Goal: Information Seeking & Learning: Find contact information

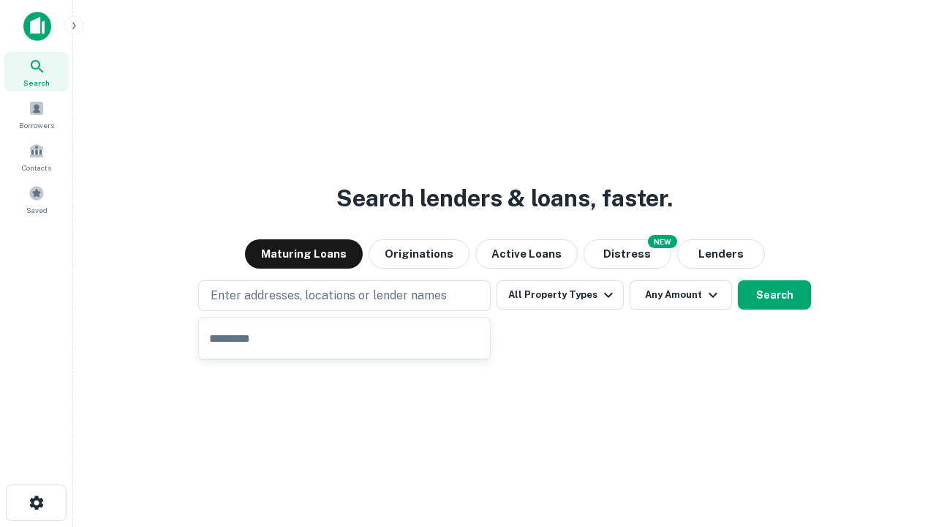
type input "**********"
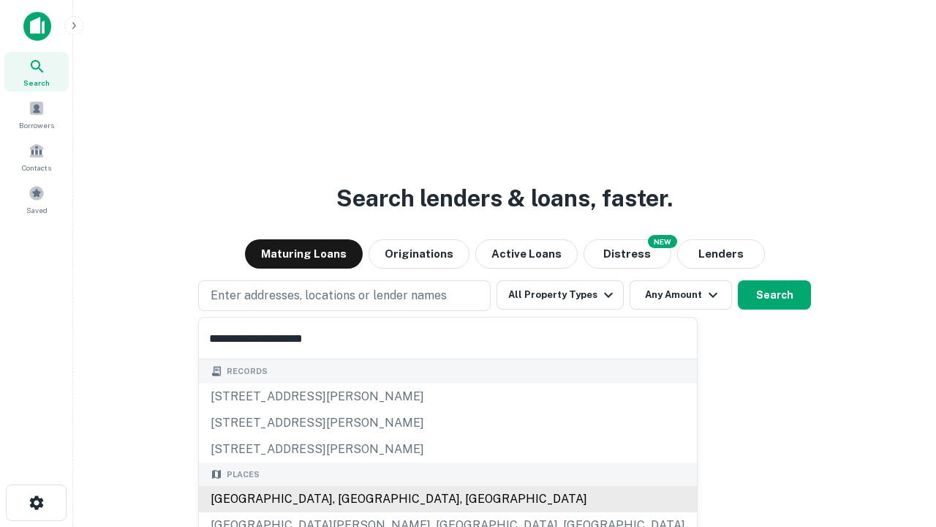
click at [350, 499] on div "[GEOGRAPHIC_DATA], [GEOGRAPHIC_DATA], [GEOGRAPHIC_DATA]" at bounding box center [448, 499] width 498 height 26
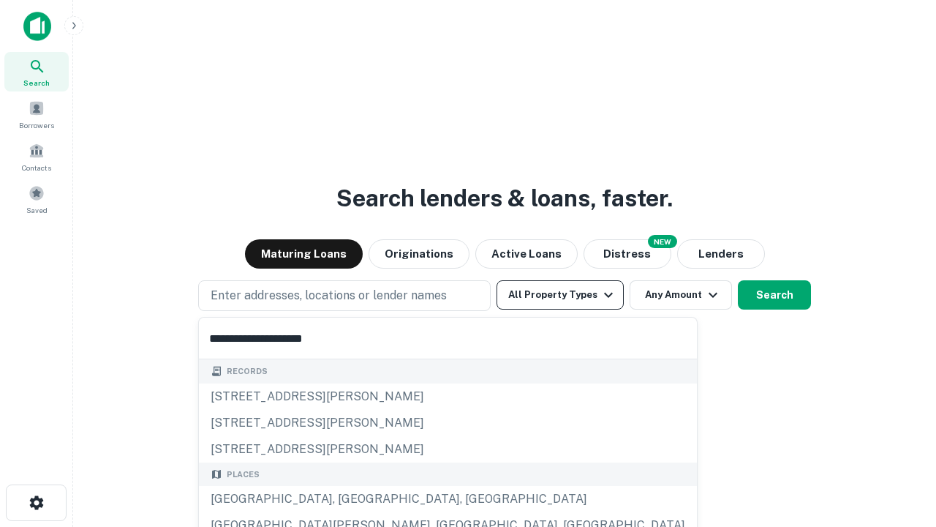
click at [560, 295] on button "All Property Types" at bounding box center [560, 294] width 127 height 29
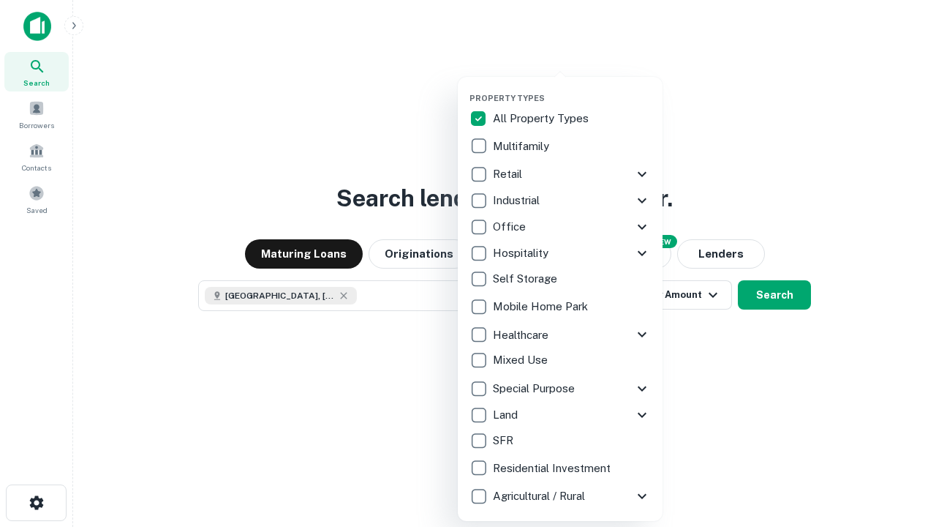
click at [572, 89] on button "button" at bounding box center [572, 89] width 205 height 1
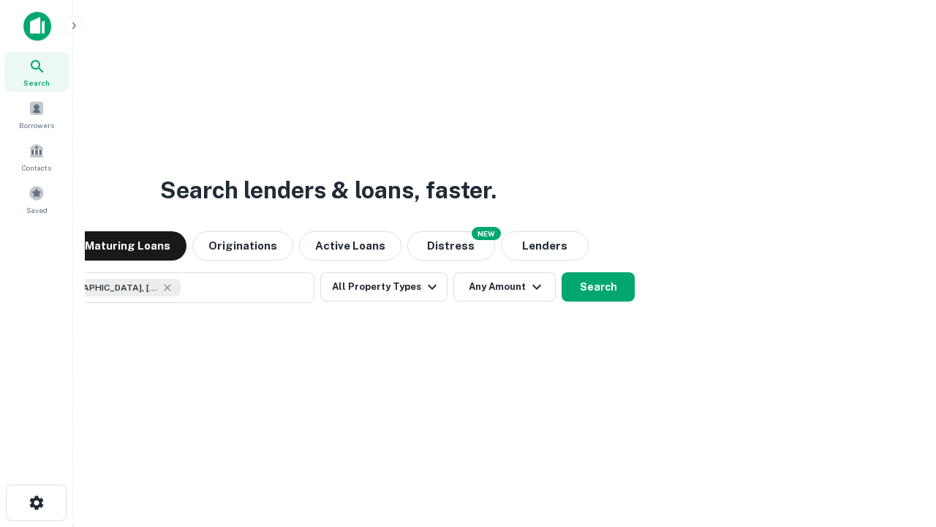
scroll to position [23, 0]
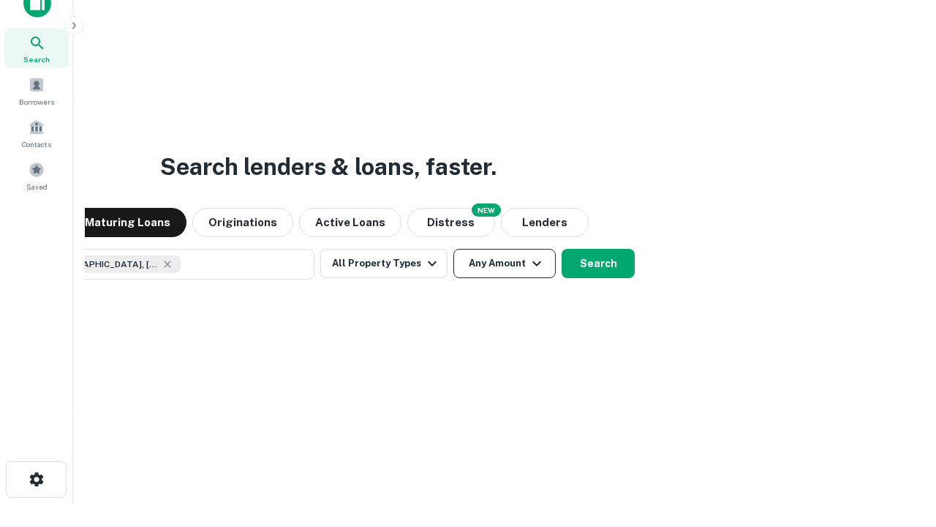
click at [454, 249] on button "Any Amount" at bounding box center [505, 263] width 102 height 29
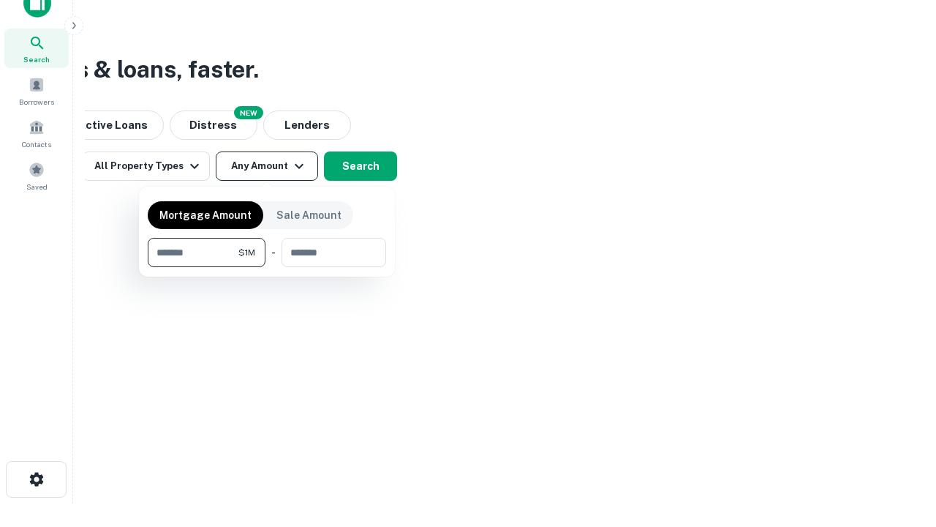
type input "*******"
click at [267, 267] on button "button" at bounding box center [267, 267] width 238 height 1
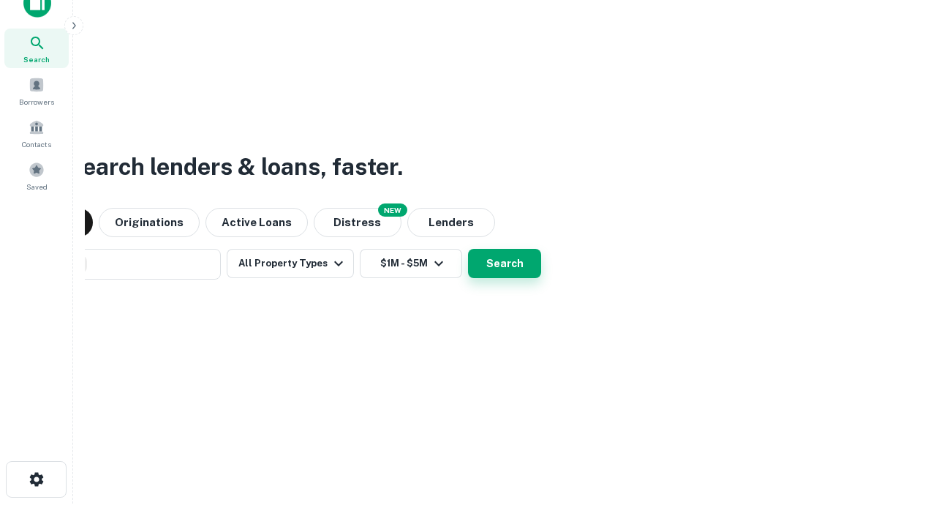
click at [468, 249] on button "Search" at bounding box center [504, 263] width 73 height 29
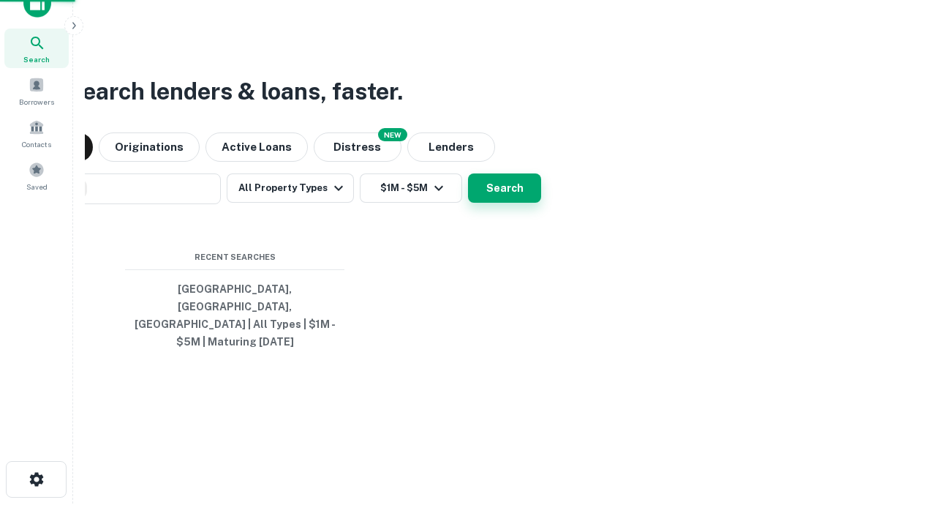
scroll to position [48, 414]
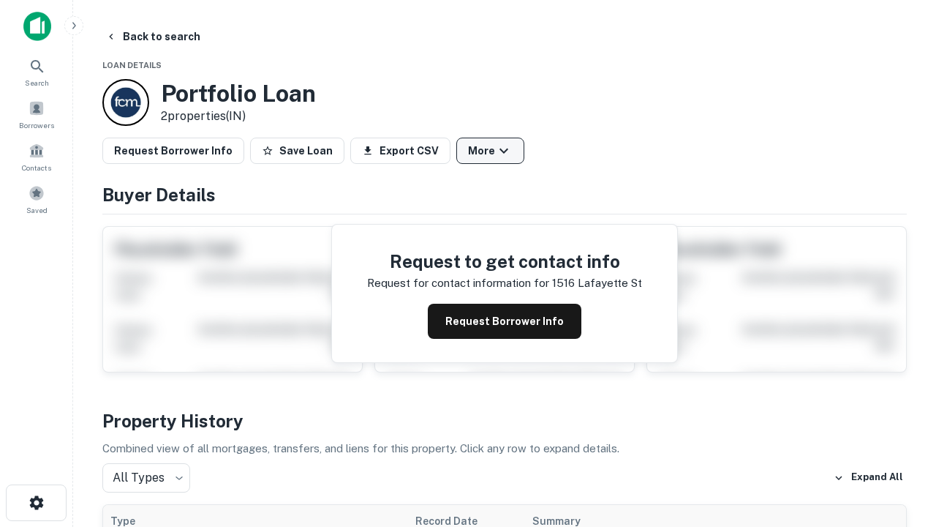
click at [490, 151] on button "More" at bounding box center [490, 151] width 68 height 26
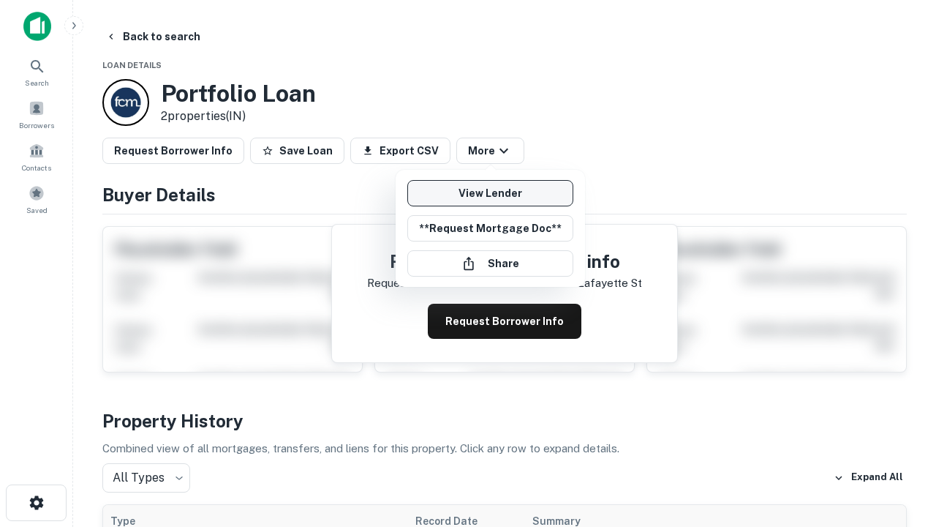
click at [490, 193] on link "View Lender" at bounding box center [490, 193] width 166 height 26
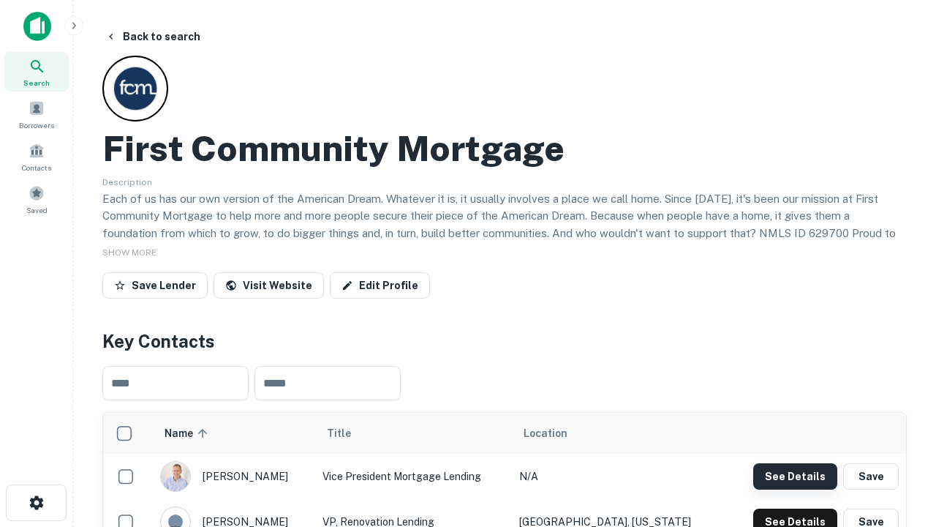
click at [795, 475] on button "See Details" at bounding box center [795, 476] width 84 height 26
click at [36, 503] on icon "button" at bounding box center [37, 503] width 18 height 18
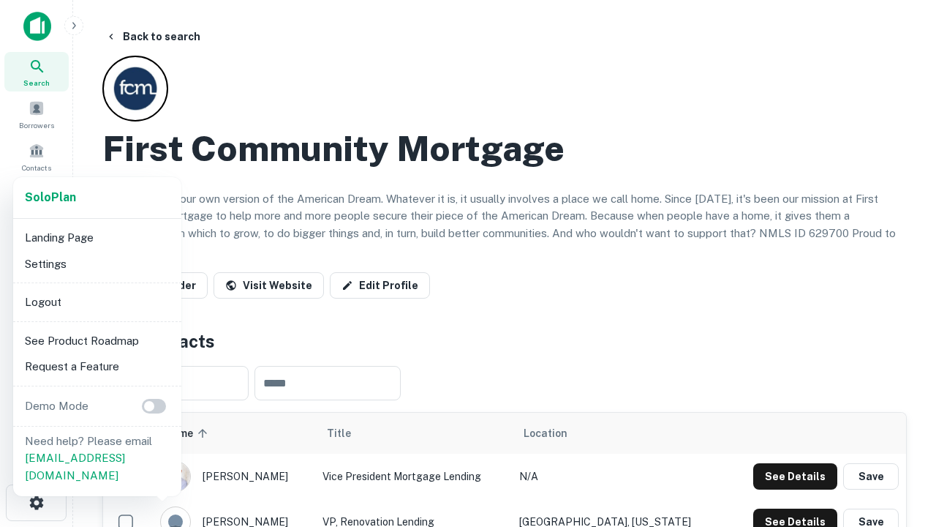
click at [97, 301] on li "Logout" at bounding box center [97, 302] width 157 height 26
